Goal: Task Accomplishment & Management: Manage account settings

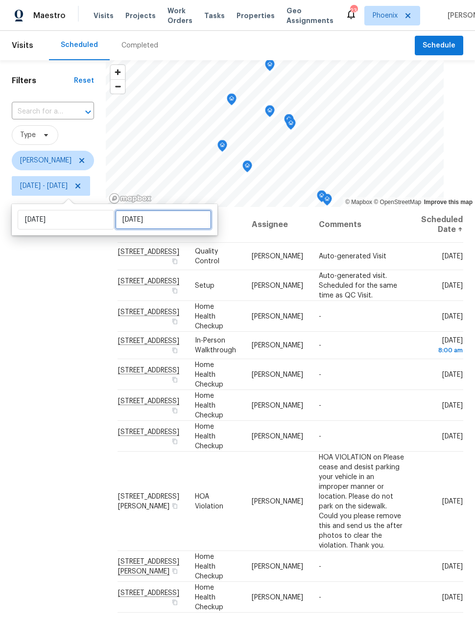
click at [158, 221] on input "[DATE]" at bounding box center [163, 220] width 96 height 20
select select "8"
select select "2025"
select select "9"
select select "2025"
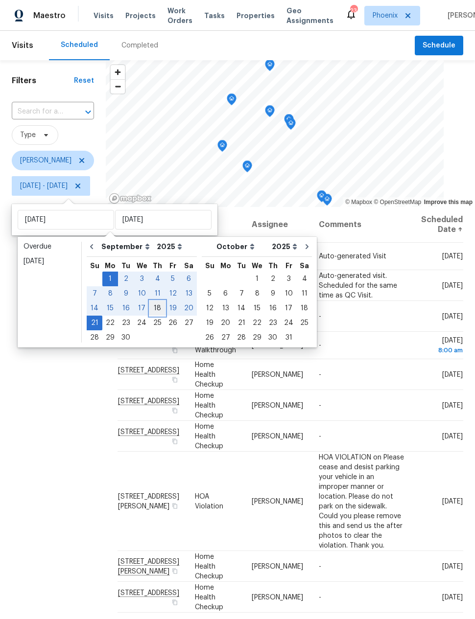
click at [153, 309] on div "18" at bounding box center [157, 309] width 15 height 14
type input "[DATE]"
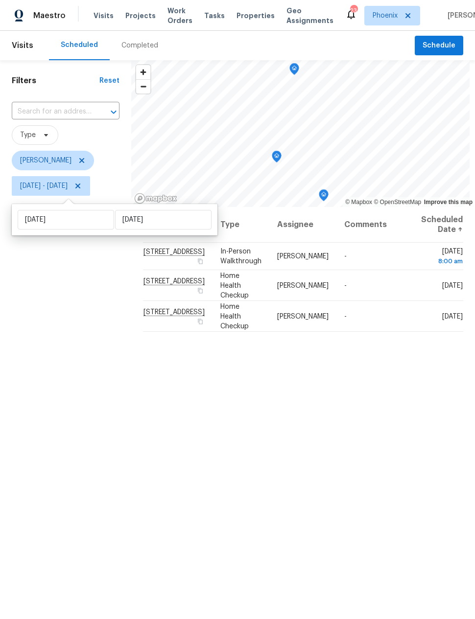
click at [73, 476] on div "Filters Reset ​ Type [PERSON_NAME] [DATE] - [DATE]" at bounding box center [65, 381] width 131 height 642
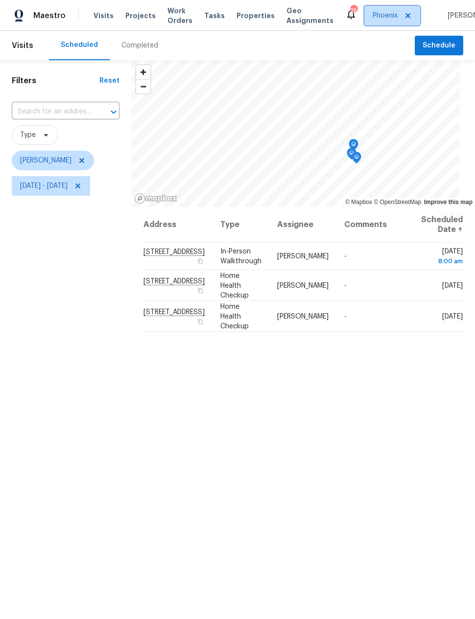
click at [369, 22] on span "Phoenix" at bounding box center [392, 16] width 56 height 20
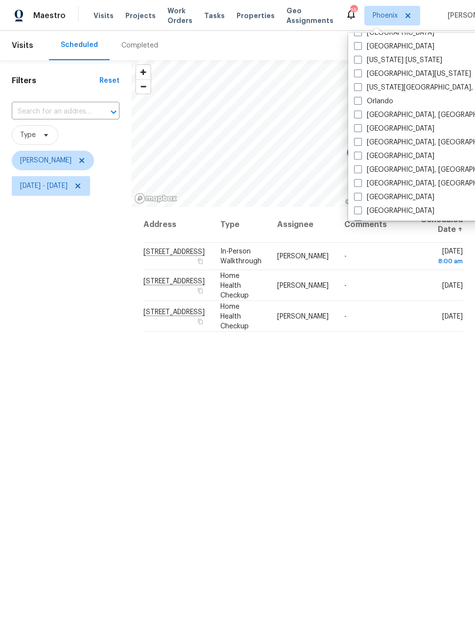
scroll to position [505, 0]
click at [359, 141] on span at bounding box center [358, 142] width 8 height 8
click at [359, 141] on input "Prescott, AZ" at bounding box center [357, 140] width 6 height 6
checkbox input "true"
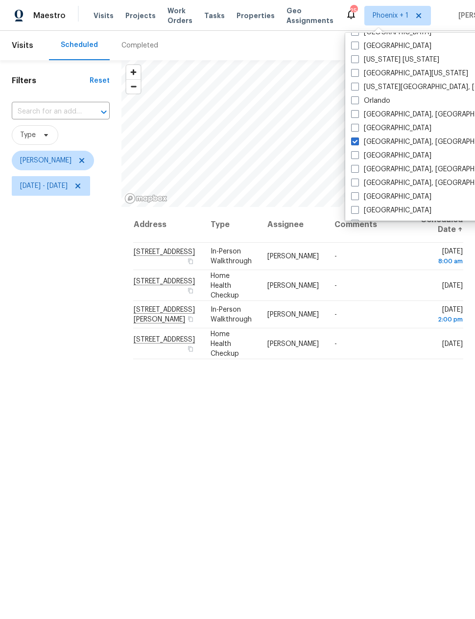
click at [73, 448] on div "Filters Reset ​ Type [PERSON_NAME] [DATE] - [DATE]" at bounding box center [60, 381] width 121 height 642
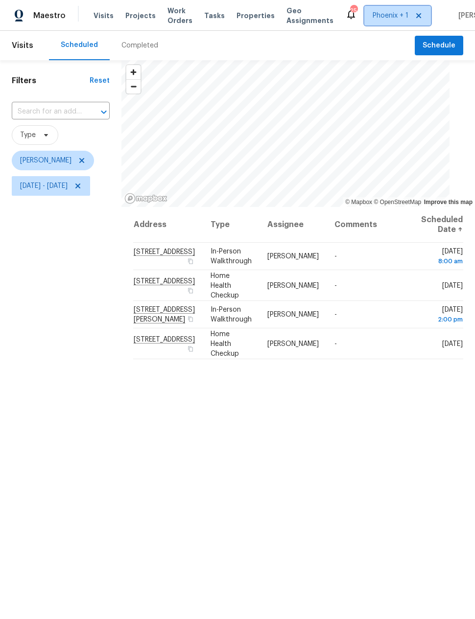
click at [381, 12] on span "Phoenix + 1" at bounding box center [391, 16] width 36 height 10
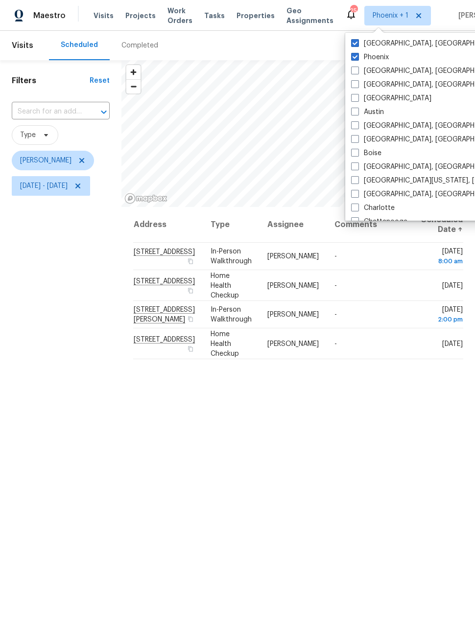
click at [354, 70] on span at bounding box center [355, 71] width 8 height 8
click at [354, 70] on input "Albuquerque, NM" at bounding box center [354, 69] width 6 height 6
checkbox input "true"
click at [353, 86] on span at bounding box center [355, 84] width 8 height 8
click at [353, 86] on input "Asheville, NC" at bounding box center [354, 83] width 6 height 6
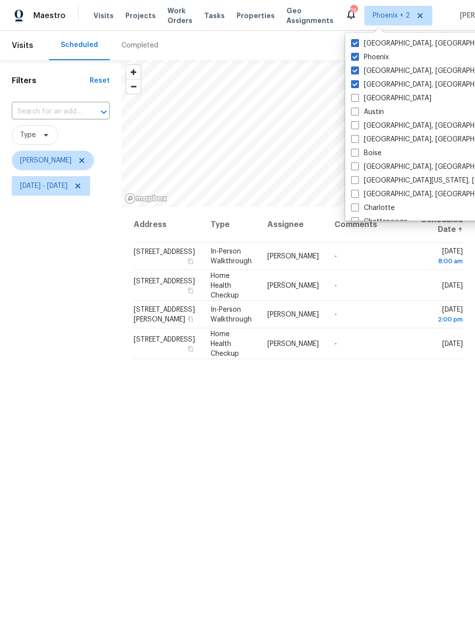
checkbox input "true"
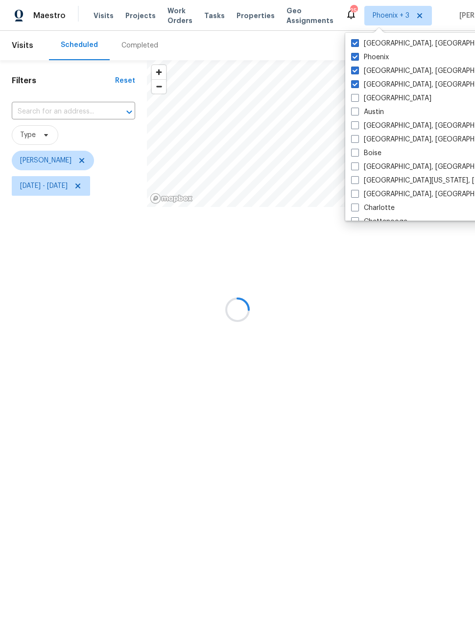
click at [354, 96] on span at bounding box center [355, 98] width 8 height 8
click at [354, 96] on input "Atlanta" at bounding box center [354, 96] width 6 height 6
checkbox input "true"
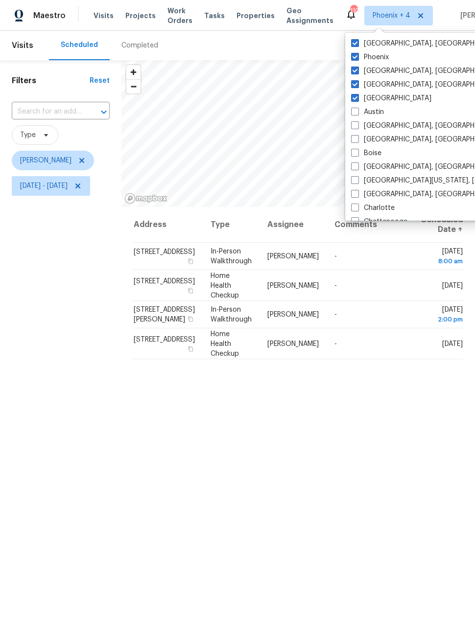
click at [354, 111] on span at bounding box center [355, 112] width 8 height 8
click at [354, 111] on input "Austin" at bounding box center [354, 110] width 6 height 6
checkbox input "true"
click at [355, 127] on span at bounding box center [355, 125] width 8 height 8
click at [355, 127] on input "Baltimore, MD" at bounding box center [354, 124] width 6 height 6
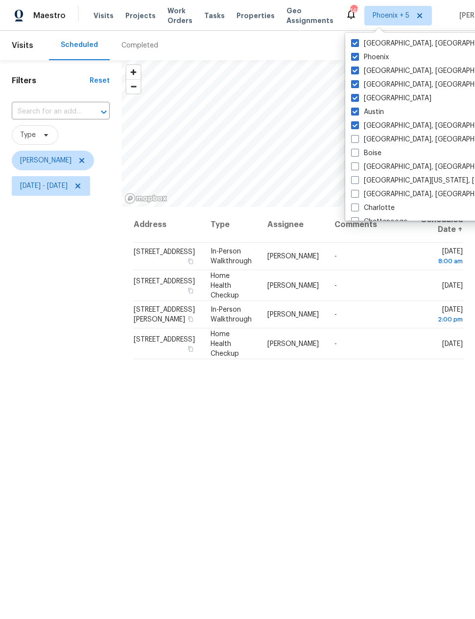
checkbox input "true"
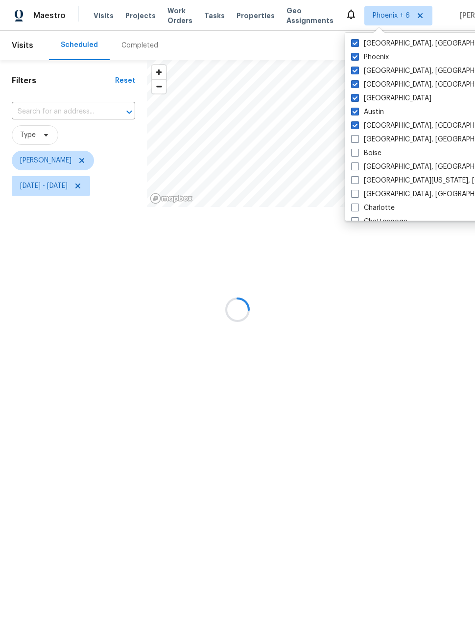
click at [354, 138] on span at bounding box center [355, 139] width 8 height 8
click at [354, 138] on input "Birmingham, AL" at bounding box center [354, 138] width 6 height 6
checkbox input "true"
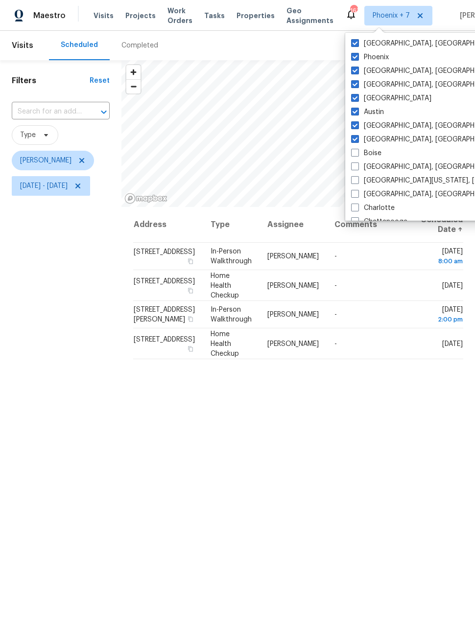
click at [356, 152] on span at bounding box center [355, 153] width 8 height 8
click at [356, 152] on input "Boise" at bounding box center [354, 151] width 6 height 6
checkbox input "true"
click at [82, 187] on icon at bounding box center [78, 186] width 8 height 8
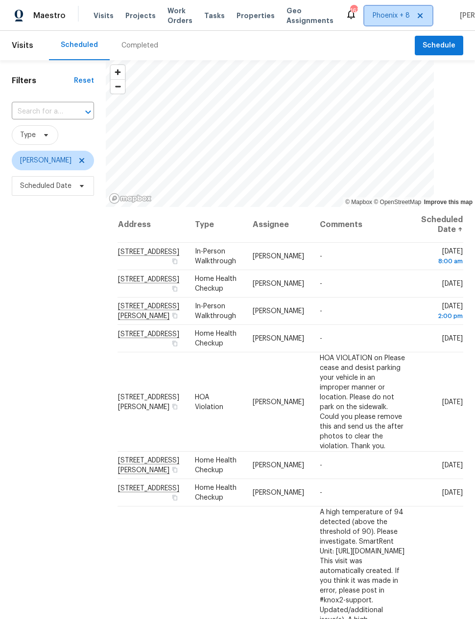
click at [378, 16] on span "Phoenix + 8" at bounding box center [391, 16] width 37 height 10
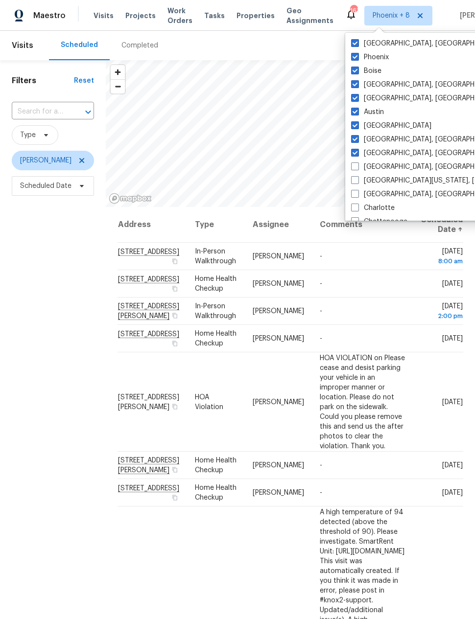
click at [364, 60] on label "Phoenix" at bounding box center [370, 57] width 38 height 10
click at [357, 59] on input "Phoenix" at bounding box center [354, 55] width 6 height 6
checkbox input "false"
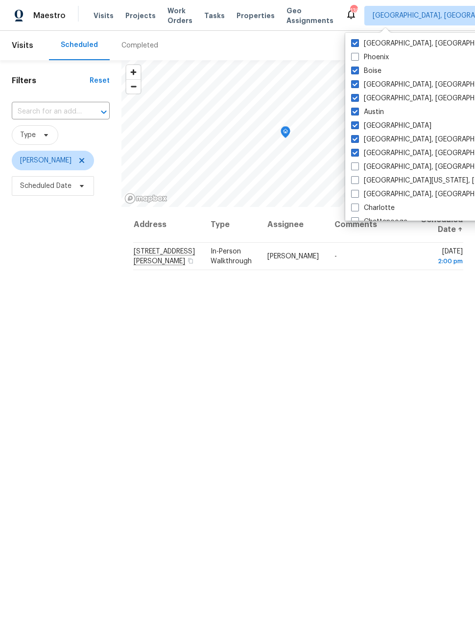
click at [359, 163] on label "Boston, MA" at bounding box center [427, 167] width 152 height 10
click at [357, 163] on input "Boston, MA" at bounding box center [354, 165] width 6 height 6
checkbox input "true"
click at [355, 180] on span at bounding box center [355, 180] width 8 height 8
click at [355, 180] on input "Central California, CA" at bounding box center [354, 179] width 6 height 6
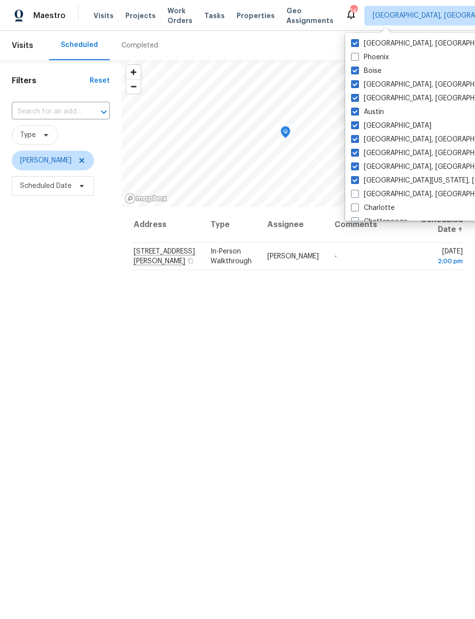
checkbox input "true"
click at [355, 194] on span at bounding box center [355, 194] width 8 height 8
click at [355, 194] on input "Charleston, SC" at bounding box center [354, 192] width 6 height 6
checkbox input "true"
click at [355, 207] on span at bounding box center [355, 208] width 8 height 8
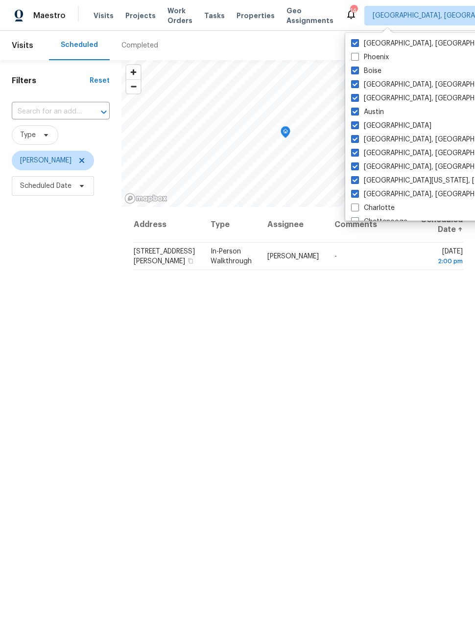
click at [355, 207] on input "Charlotte" at bounding box center [354, 206] width 6 height 6
checkbox input "true"
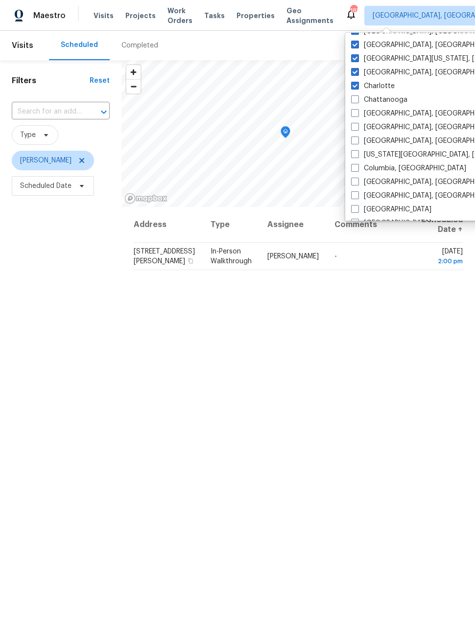
scroll to position [143, 0]
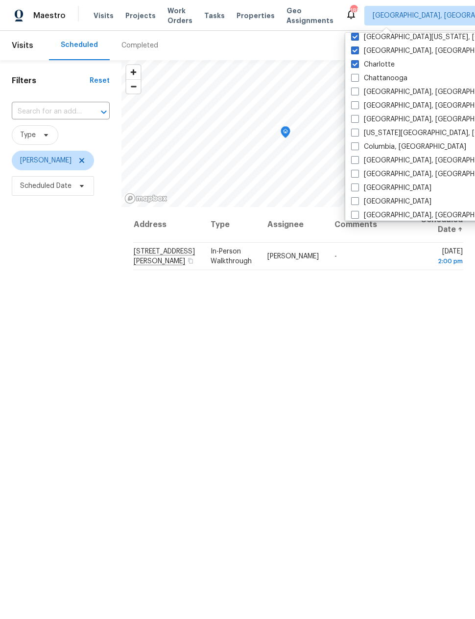
click at [356, 78] on span at bounding box center [355, 78] width 8 height 8
click at [356, 78] on input "Chattanooga" at bounding box center [354, 76] width 6 height 6
checkbox input "true"
click at [358, 96] on label "Chicago, IL" at bounding box center [427, 92] width 152 height 10
click at [357, 93] on input "Chicago, IL" at bounding box center [354, 90] width 6 height 6
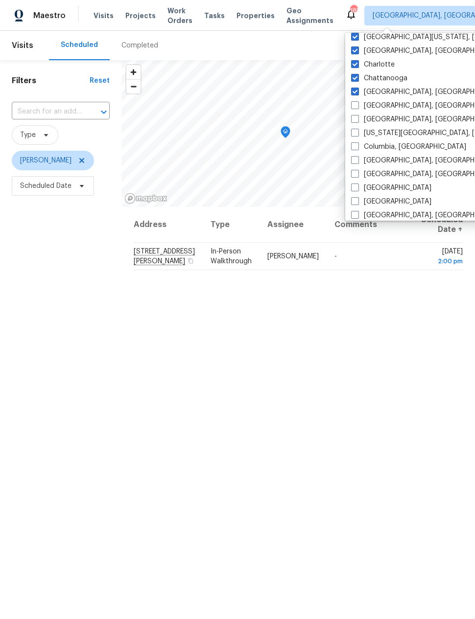
checkbox input "true"
click at [357, 104] on span at bounding box center [355, 105] width 8 height 8
click at [357, 104] on input "Cincinnati, OH" at bounding box center [354, 104] width 6 height 6
checkbox input "true"
click at [354, 117] on span at bounding box center [355, 119] width 8 height 8
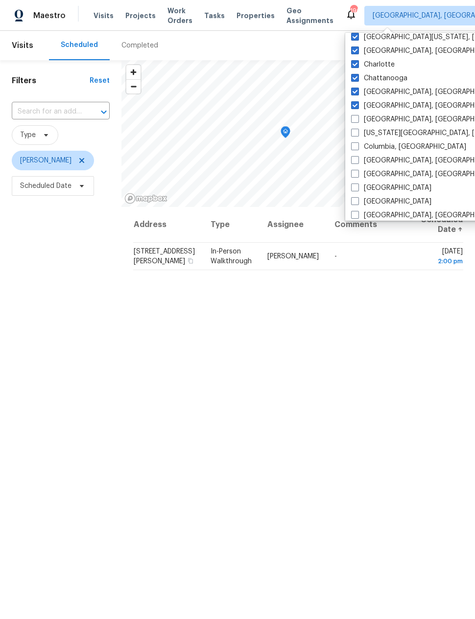
click at [354, 117] on input "Cleveland, OH" at bounding box center [354, 118] width 6 height 6
checkbox input "true"
click at [357, 132] on span at bounding box center [355, 133] width 8 height 8
click at [357, 132] on input "Colorado Springs, CO" at bounding box center [354, 131] width 6 height 6
checkbox input "true"
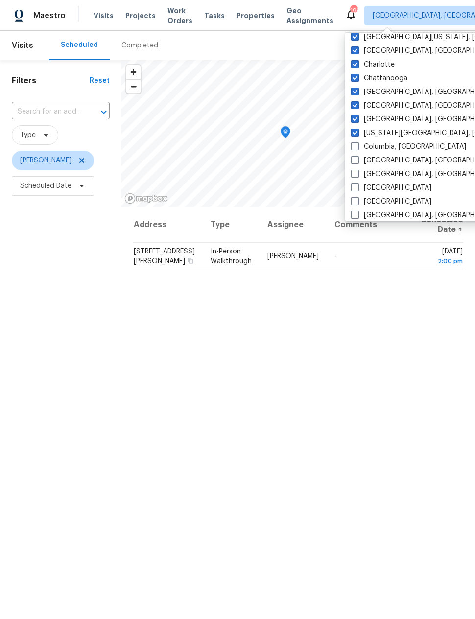
click at [357, 144] on span at bounding box center [355, 146] width 8 height 8
click at [357, 144] on input "Columbia, SC" at bounding box center [354, 145] width 6 height 6
checkbox input "true"
click at [355, 157] on span at bounding box center [355, 160] width 8 height 8
click at [355, 157] on input "Columbus, OH" at bounding box center [354, 159] width 6 height 6
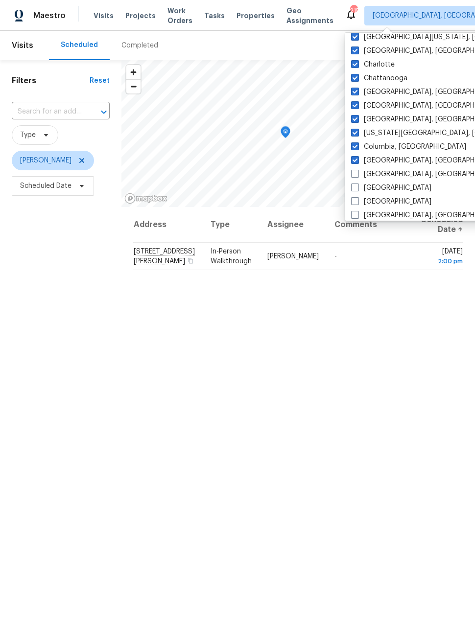
checkbox input "true"
click at [359, 175] on label "Corpus Christi, TX" at bounding box center [427, 174] width 152 height 10
click at [357, 175] on input "Corpus Christi, TX" at bounding box center [354, 172] width 6 height 6
checkbox input "true"
click at [359, 201] on label "Denver" at bounding box center [391, 202] width 80 height 10
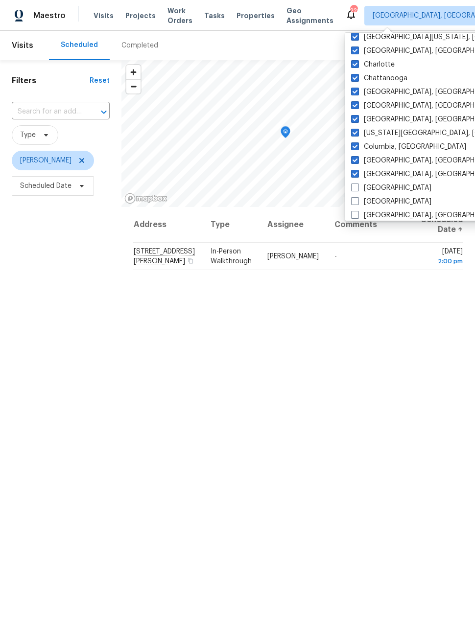
click at [357, 201] on input "Denver" at bounding box center [354, 200] width 6 height 6
checkbox input "true"
click at [356, 188] on span at bounding box center [355, 188] width 8 height 8
click at [356, 188] on input "Dallas" at bounding box center [354, 186] width 6 height 6
checkbox input "true"
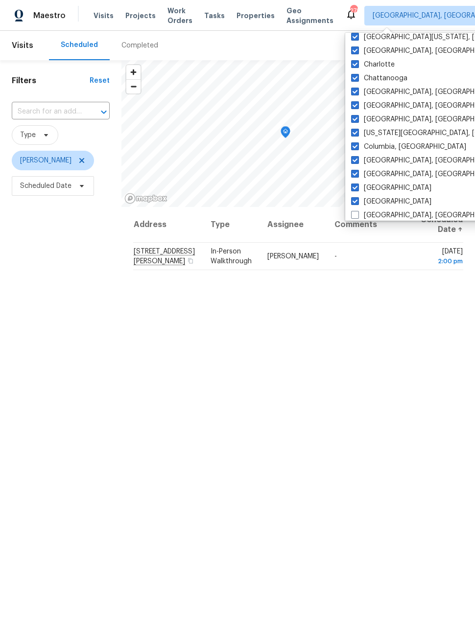
click at [355, 211] on span at bounding box center [355, 215] width 8 height 8
click at [355, 211] on input "Detroit, MI" at bounding box center [354, 213] width 6 height 6
checkbox input "true"
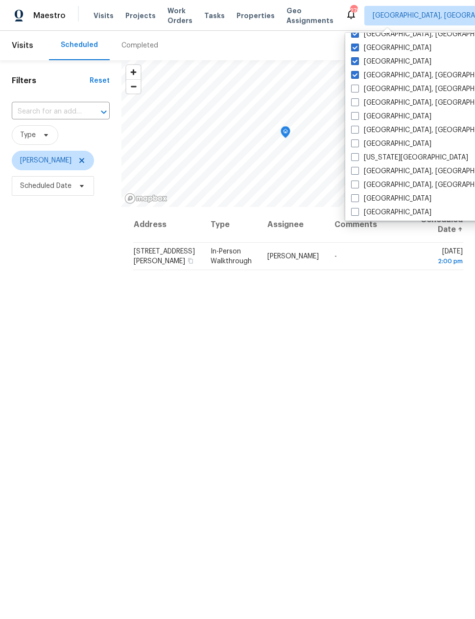
scroll to position [291, 0]
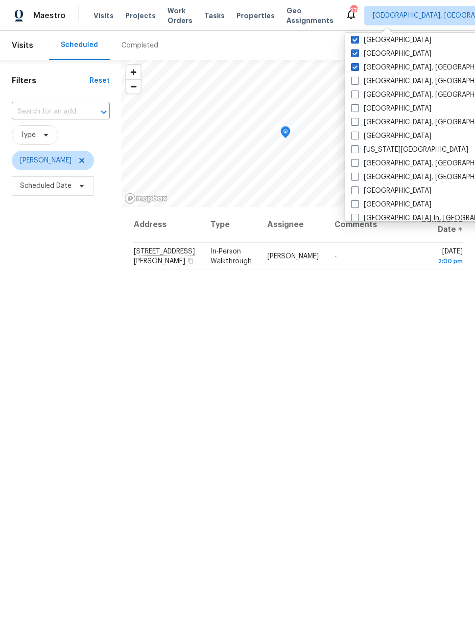
click at [360, 82] on label "Greensboro, NC" at bounding box center [427, 81] width 152 height 10
click at [357, 82] on input "Greensboro, NC" at bounding box center [354, 79] width 6 height 6
checkbox input "true"
click at [359, 98] on label "Greenville, SC" at bounding box center [427, 95] width 152 height 10
click at [357, 96] on input "Greenville, SC" at bounding box center [354, 93] width 6 height 6
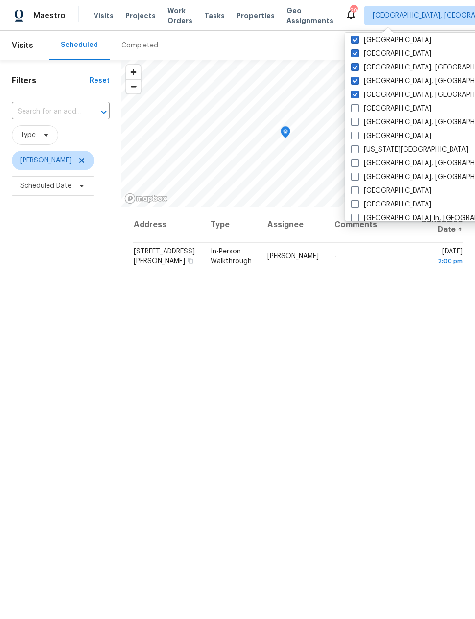
checkbox input "true"
click at [358, 109] on span at bounding box center [355, 108] width 8 height 8
click at [357, 109] on input "Houston" at bounding box center [354, 107] width 6 height 6
checkbox input "true"
click at [356, 123] on span at bounding box center [355, 122] width 8 height 8
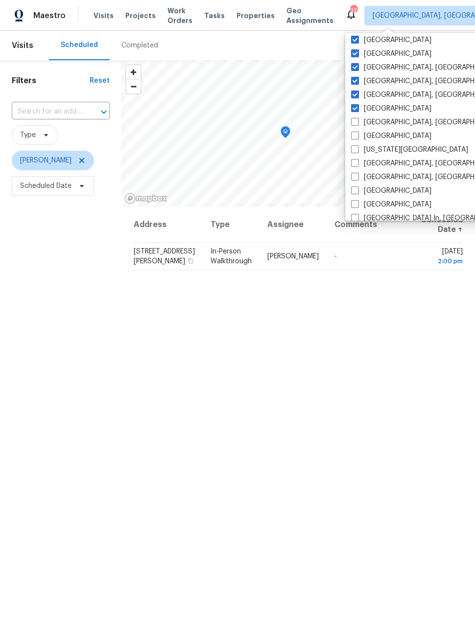
click at [356, 123] on input "Indianapolis, IN" at bounding box center [354, 120] width 6 height 6
checkbox input "true"
click at [356, 137] on span at bounding box center [355, 136] width 8 height 8
click at [356, 137] on input "Jacksonville" at bounding box center [354, 134] width 6 height 6
checkbox input "true"
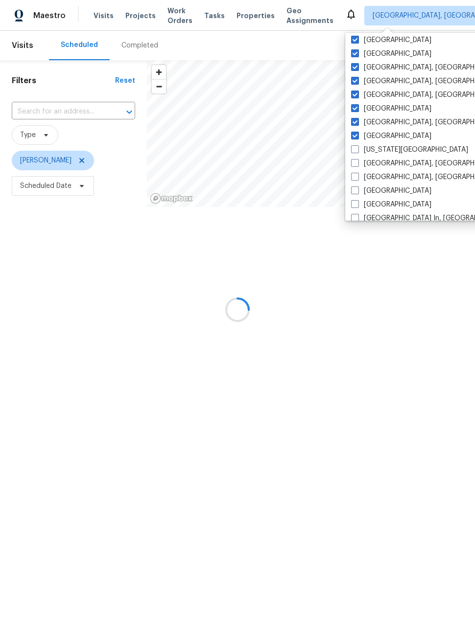
click at [355, 149] on span at bounding box center [355, 149] width 8 height 8
click at [355, 149] on input "Kansas City" at bounding box center [354, 148] width 6 height 6
checkbox input "true"
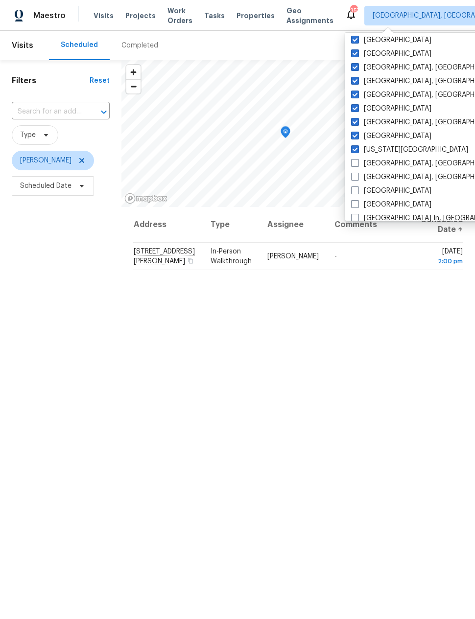
click at [357, 181] on label "Knoxville, TN" at bounding box center [427, 177] width 152 height 10
click at [357, 179] on input "Knoxville, TN" at bounding box center [354, 175] width 6 height 6
checkbox input "true"
click at [353, 163] on span at bounding box center [355, 163] width 8 height 8
click at [353, 163] on input "Killeen, TX" at bounding box center [354, 162] width 6 height 6
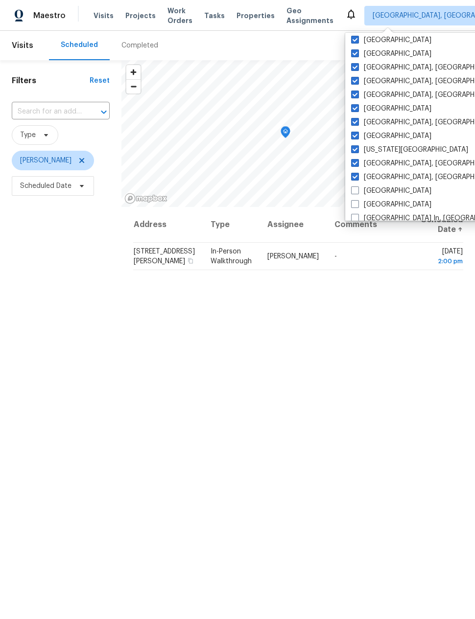
checkbox input "true"
click at [359, 192] on label "Las Vegas" at bounding box center [391, 191] width 80 height 10
click at [357, 192] on input "Las Vegas" at bounding box center [354, 189] width 6 height 6
checkbox input "true"
click at [354, 204] on span at bounding box center [355, 204] width 8 height 8
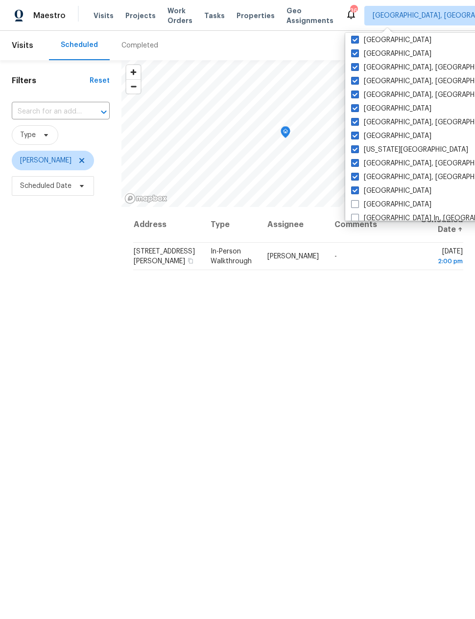
click at [354, 204] on input "Los Angeles" at bounding box center [354, 203] width 6 height 6
checkbox input "true"
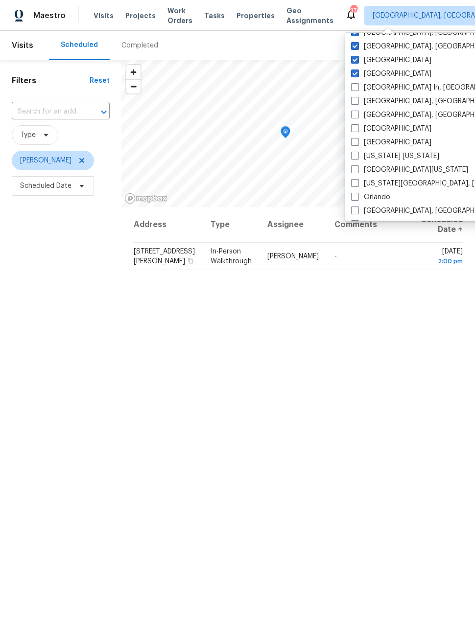
scroll to position [428, 0]
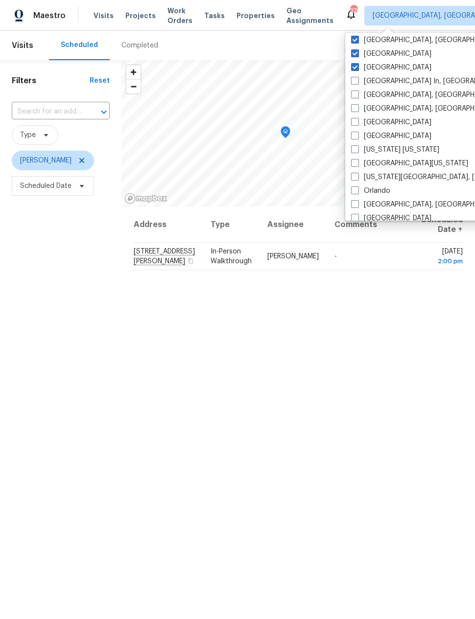
click at [358, 82] on span at bounding box center [355, 81] width 8 height 8
click at [357, 82] on input "Louisville In, KY" at bounding box center [354, 79] width 6 height 6
checkbox input "true"
click at [356, 99] on label "Memphis, TN" at bounding box center [427, 95] width 152 height 10
click at [356, 96] on input "Memphis, TN" at bounding box center [354, 93] width 6 height 6
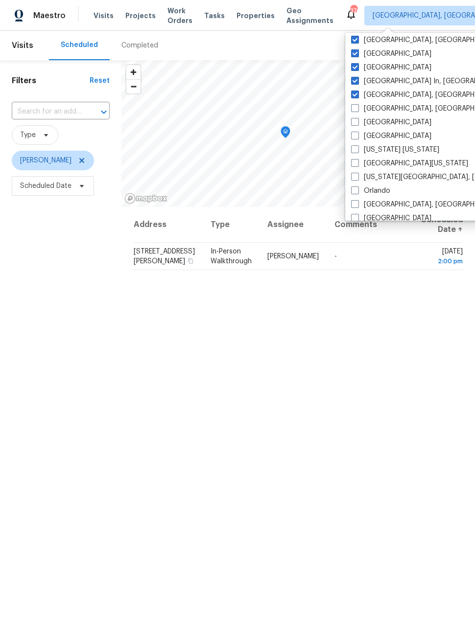
checkbox input "true"
click at [355, 109] on span at bounding box center [355, 108] width 8 height 8
click at [355, 109] on input "Miami, FL" at bounding box center [354, 107] width 6 height 6
checkbox input "true"
click at [357, 126] on label "Minneapolis" at bounding box center [391, 122] width 80 height 10
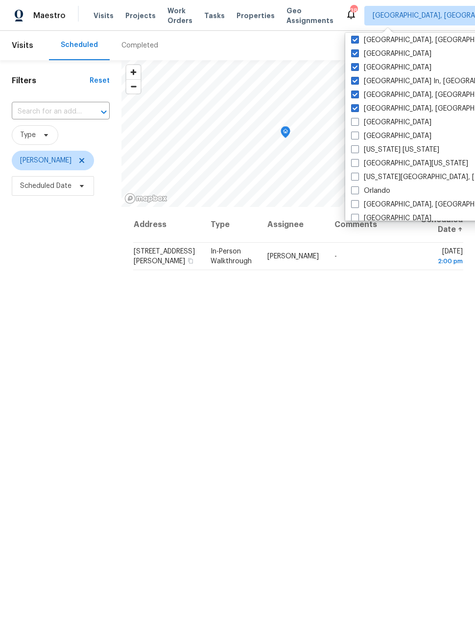
click at [357, 124] on input "Minneapolis" at bounding box center [354, 120] width 6 height 6
checkbox input "true"
click at [356, 140] on label "Nashville" at bounding box center [391, 136] width 80 height 10
click at [356, 138] on input "Nashville" at bounding box center [354, 134] width 6 height 6
checkbox input "true"
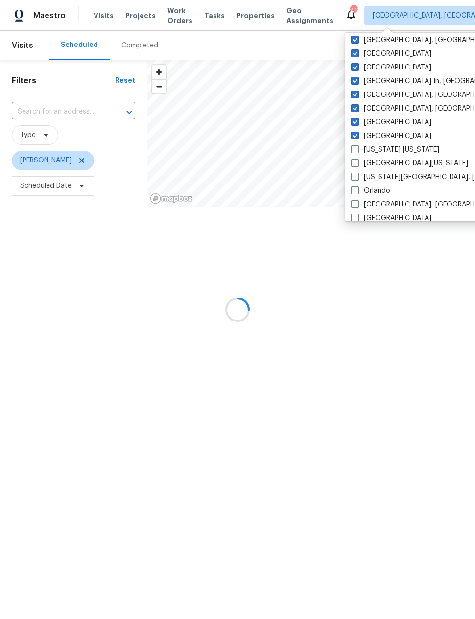
click at [357, 153] on span at bounding box center [355, 149] width 8 height 8
click at [357, 151] on input "New York New Jersey" at bounding box center [354, 148] width 6 height 6
checkbox input "true"
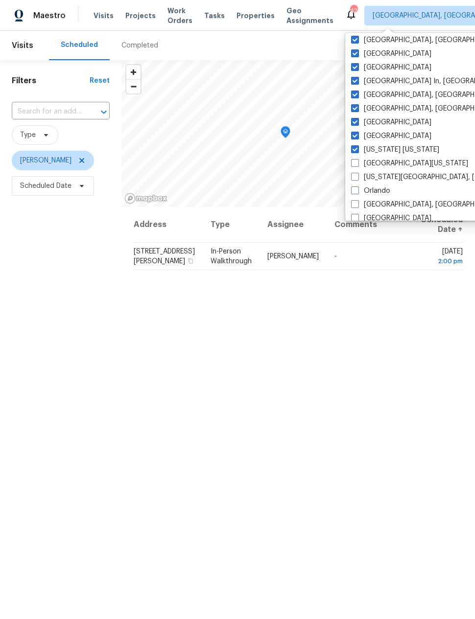
click at [358, 166] on span at bounding box center [355, 163] width 8 height 8
click at [357, 165] on input "Northern Colorado" at bounding box center [354, 162] width 6 height 6
checkbox input "true"
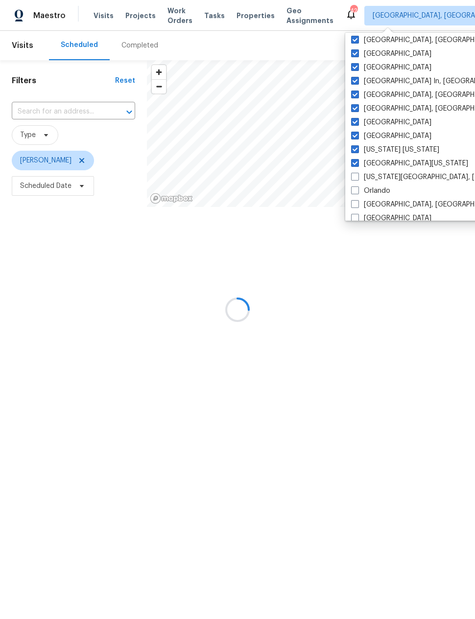
click at [357, 181] on label "Oklahoma City, OK" at bounding box center [445, 177] width 188 height 10
click at [357, 179] on input "Oklahoma City, OK" at bounding box center [354, 175] width 6 height 6
checkbox input "true"
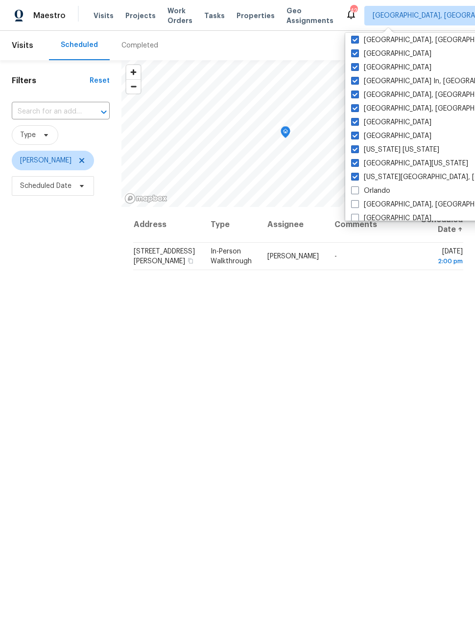
click at [353, 195] on label "Orlando" at bounding box center [370, 191] width 39 height 10
click at [353, 192] on input "Orlando" at bounding box center [354, 189] width 6 height 6
checkbox input "true"
click at [355, 207] on span at bounding box center [355, 204] width 8 height 8
click at [355, 206] on input "Philadelphia, PA" at bounding box center [354, 203] width 6 height 6
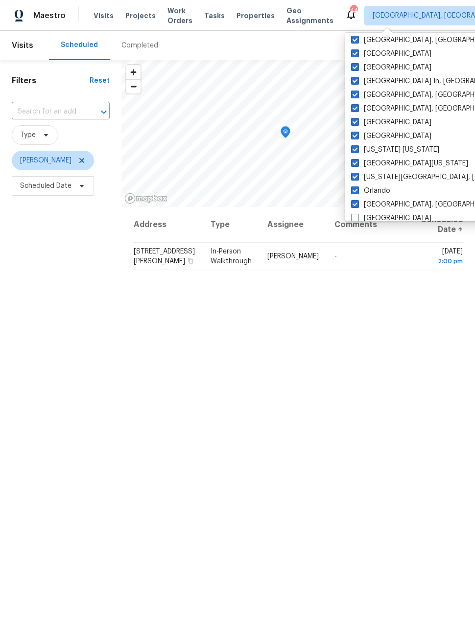
checkbox input "true"
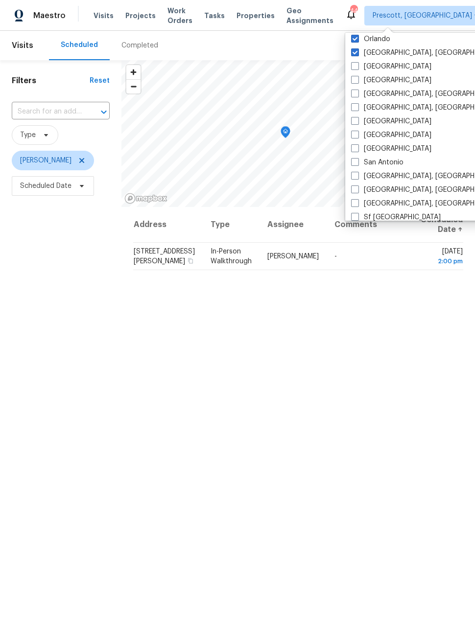
scroll to position [585, 0]
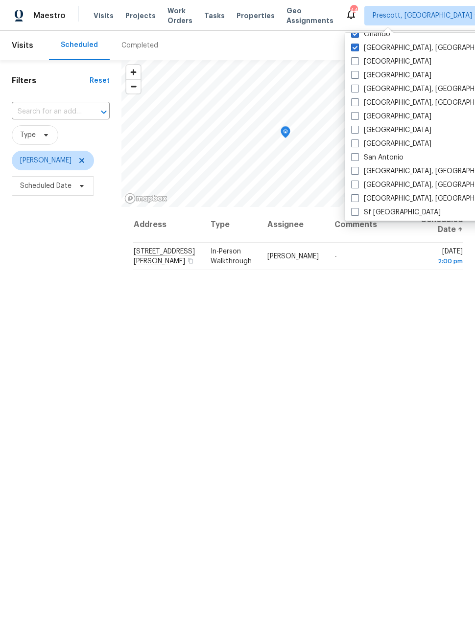
click at [359, 71] on label "Raleigh" at bounding box center [391, 75] width 80 height 10
click at [357, 71] on input "Raleigh" at bounding box center [354, 73] width 6 height 6
checkbox input "true"
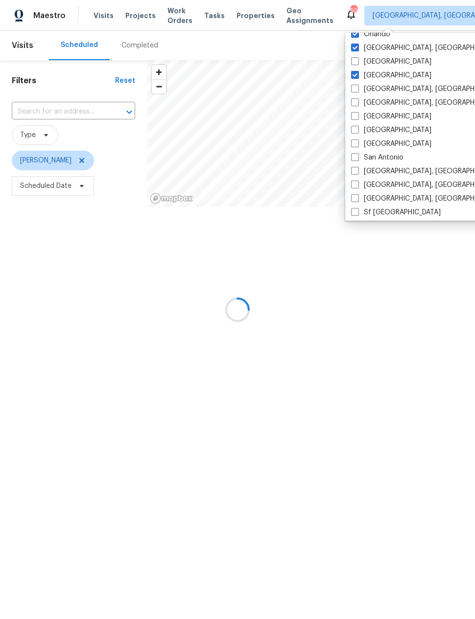
click at [360, 65] on label "Portland" at bounding box center [391, 62] width 80 height 10
click at [357, 63] on input "Portland" at bounding box center [354, 60] width 6 height 6
checkbox input "true"
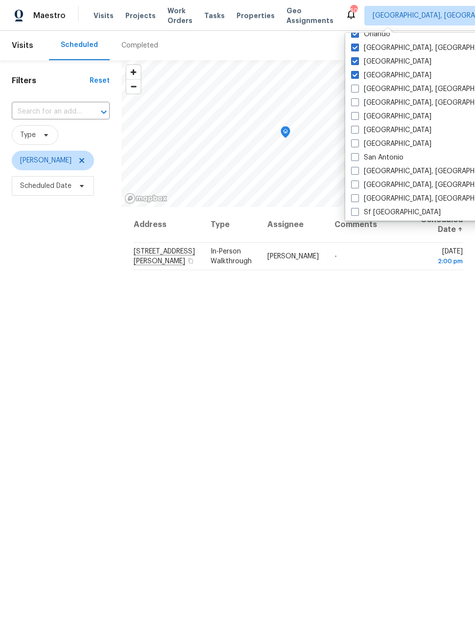
click at [354, 92] on span at bounding box center [355, 89] width 8 height 8
click at [354, 91] on input "Reno, NV" at bounding box center [354, 87] width 6 height 6
checkbox input "true"
click at [355, 104] on span at bounding box center [355, 102] width 8 height 8
click at [355, 104] on input "Richmond, VA" at bounding box center [354, 101] width 6 height 6
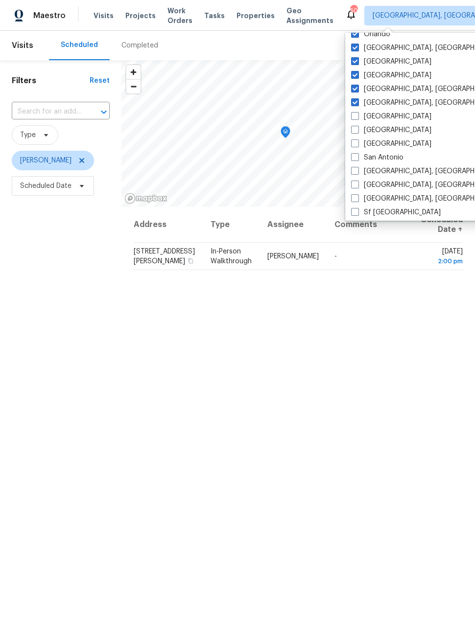
checkbox input "true"
click at [359, 117] on label "Riverside" at bounding box center [391, 117] width 80 height 10
click at [357, 117] on input "Riverside" at bounding box center [354, 115] width 6 height 6
checkbox input "true"
click at [357, 129] on span at bounding box center [355, 130] width 8 height 8
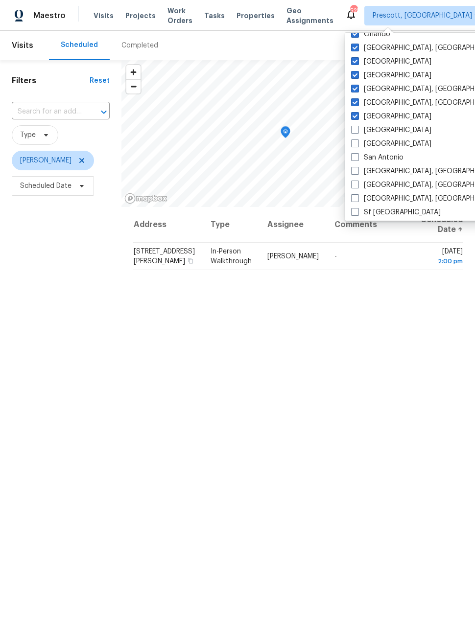
click at [357, 129] on input "Sacramento" at bounding box center [354, 128] width 6 height 6
checkbox input "true"
click at [358, 148] on label "Salt Lake City" at bounding box center [391, 144] width 80 height 10
click at [357, 145] on input "Salt Lake City" at bounding box center [354, 142] width 6 height 6
checkbox input "true"
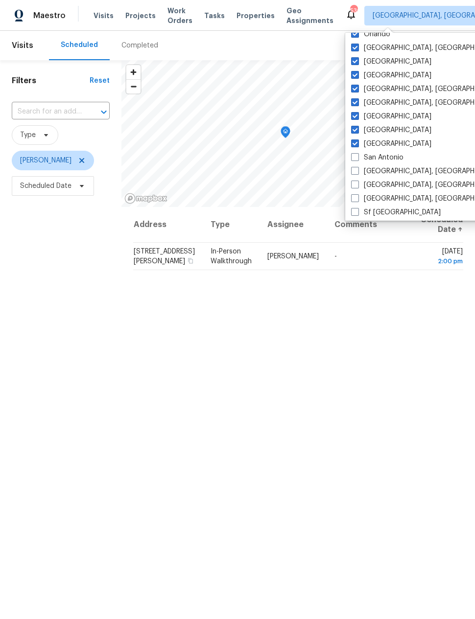
click at [359, 157] on label "San Antonio" at bounding box center [377, 158] width 52 height 10
click at [357, 157] on input "San Antonio" at bounding box center [354, 156] width 6 height 6
checkbox input "true"
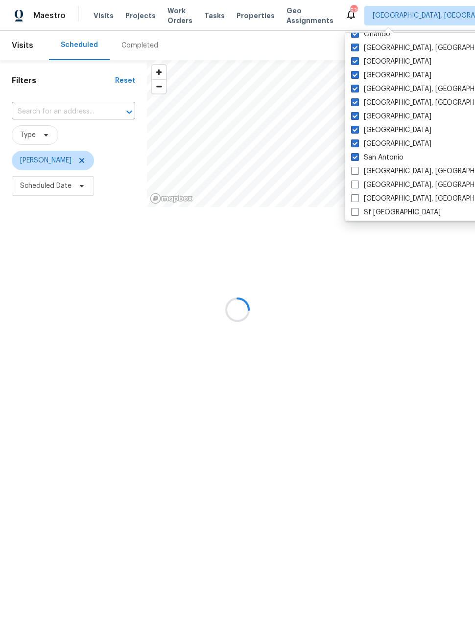
click at [357, 171] on span at bounding box center [355, 171] width 8 height 8
click at [357, 171] on input "San Diego, CA" at bounding box center [354, 169] width 6 height 6
checkbox input "true"
click at [355, 188] on label "Savannah, GA" at bounding box center [427, 185] width 152 height 10
click at [355, 187] on input "Savannah, GA" at bounding box center [354, 183] width 6 height 6
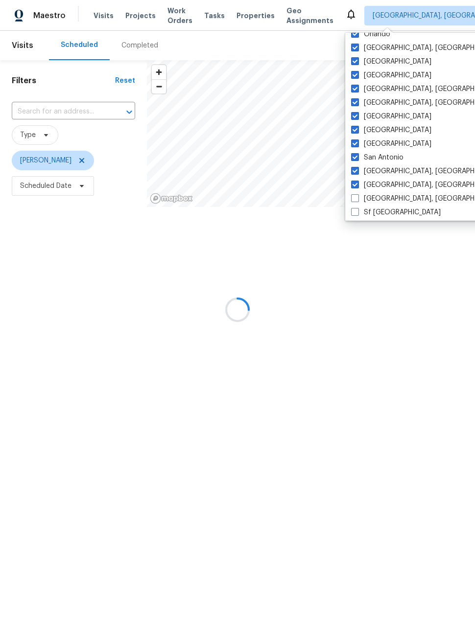
checkbox input "true"
click at [358, 199] on span at bounding box center [355, 198] width 8 height 8
click at [357, 199] on input "Seattle, WA" at bounding box center [354, 197] width 6 height 6
checkbox input "true"
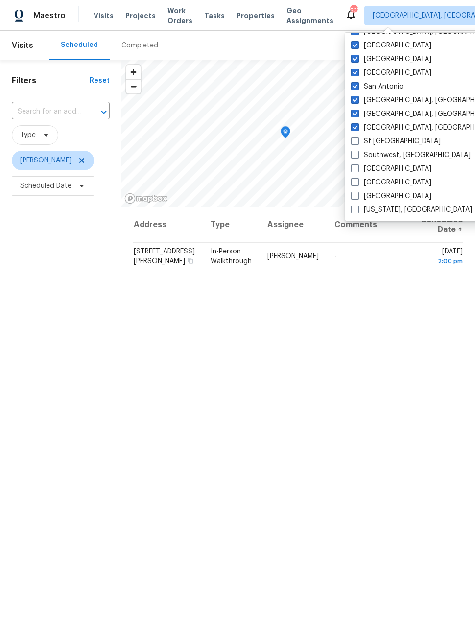
scroll to position [656, 0]
click at [359, 140] on label "Sf Bay Area" at bounding box center [396, 142] width 90 height 10
click at [357, 140] on input "Sf Bay Area" at bounding box center [354, 140] width 6 height 6
checkbox input "true"
click at [356, 154] on span at bounding box center [355, 155] width 8 height 8
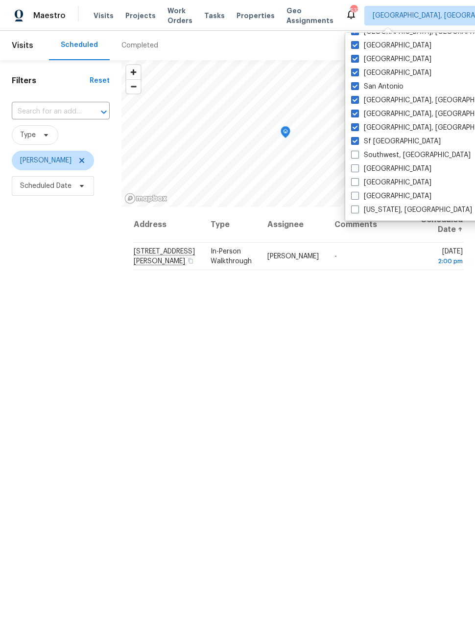
click at [356, 154] on input "Southwest, FL" at bounding box center [354, 153] width 6 height 6
checkbox input "true"
click at [357, 173] on label "St Louis" at bounding box center [391, 169] width 80 height 10
click at [357, 170] on input "St Louis" at bounding box center [354, 167] width 6 height 6
checkbox input "true"
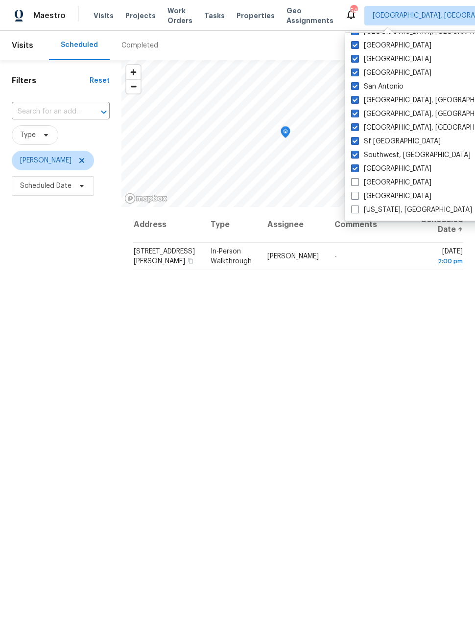
click at [354, 180] on span at bounding box center [355, 182] width 8 height 8
click at [354, 180] on input "Tampa" at bounding box center [354, 181] width 6 height 6
checkbox input "true"
click at [358, 197] on span at bounding box center [355, 196] width 8 height 8
click at [357, 197] on input "Tucson" at bounding box center [354, 194] width 6 height 6
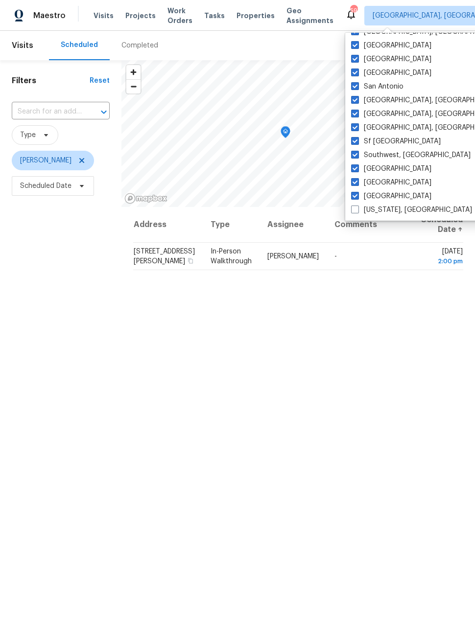
checkbox input "true"
click at [357, 212] on span at bounding box center [355, 210] width 8 height 8
click at [357, 211] on input "Washington, DC" at bounding box center [354, 208] width 6 height 6
checkbox input "true"
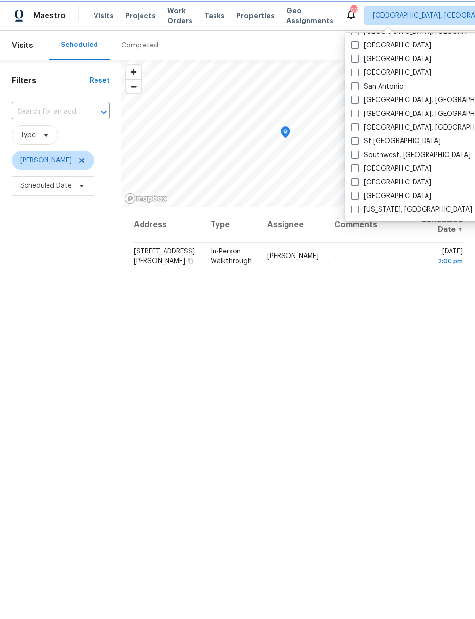
checkbox input "false"
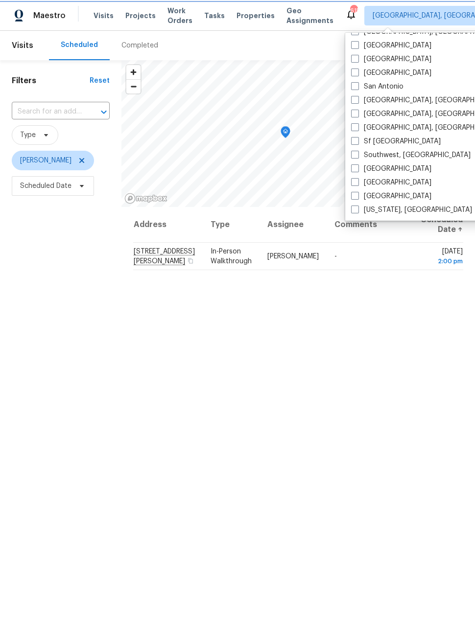
checkbox input "false"
checkbox input "true"
checkbox input "false"
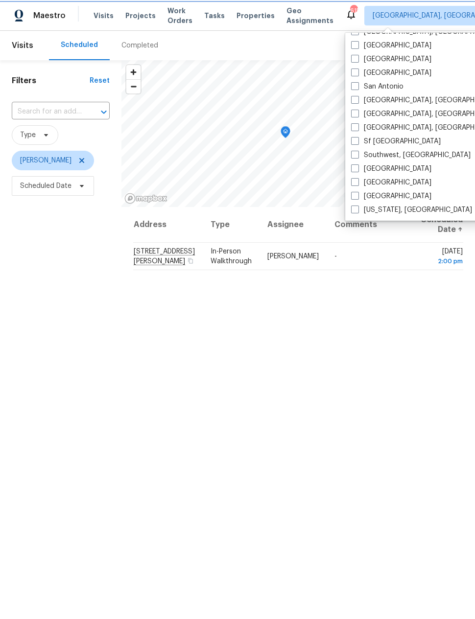
checkbox input "false"
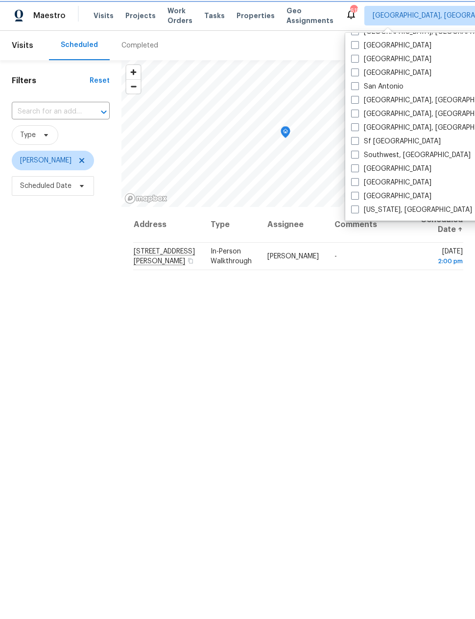
checkbox input "false"
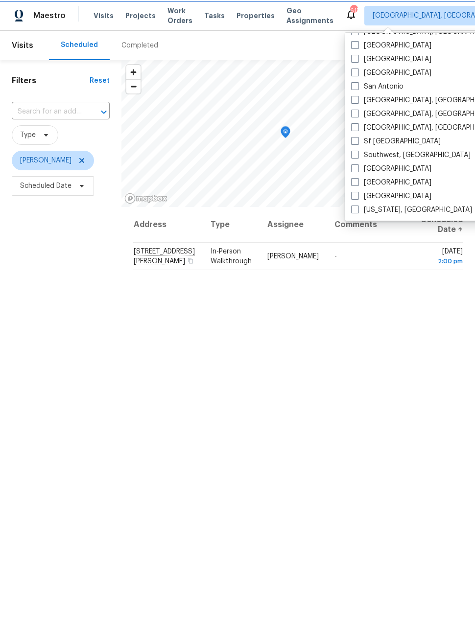
checkbox input "false"
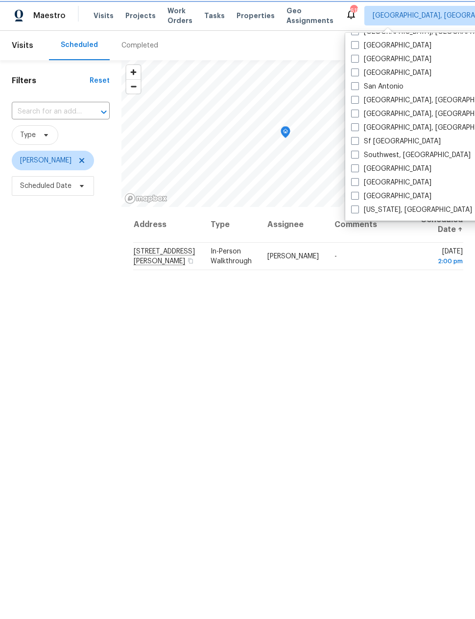
checkbox input "false"
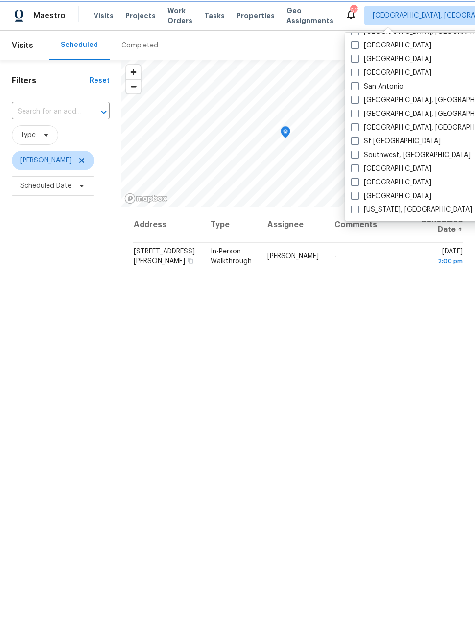
checkbox input "false"
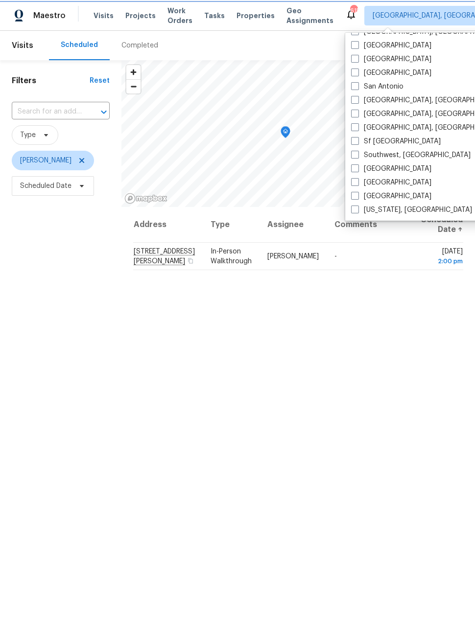
checkbox input "false"
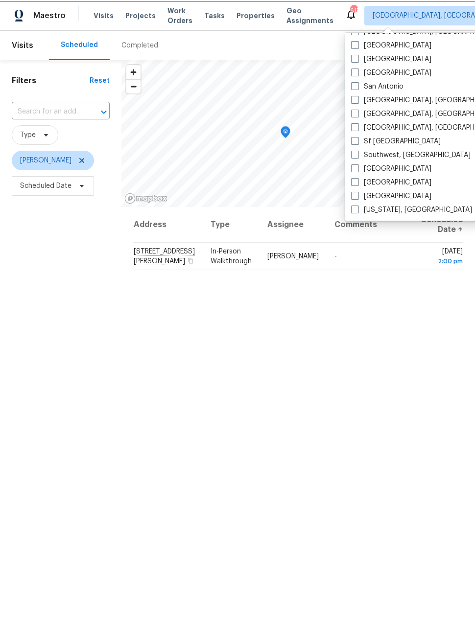
checkbox input "false"
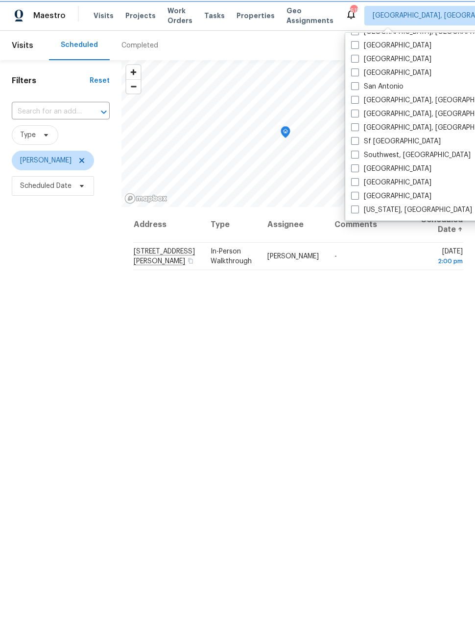
checkbox input "false"
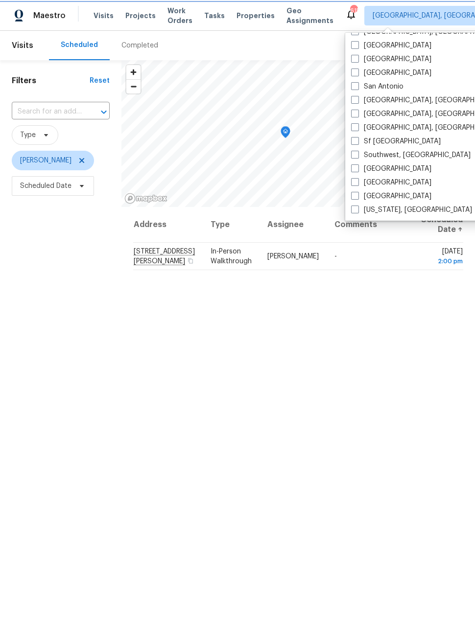
checkbox input "false"
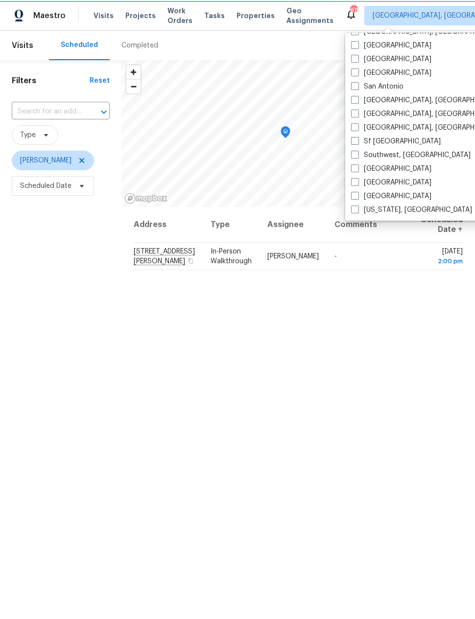
checkbox input "false"
